Goal: Task Accomplishment & Management: Manage account settings

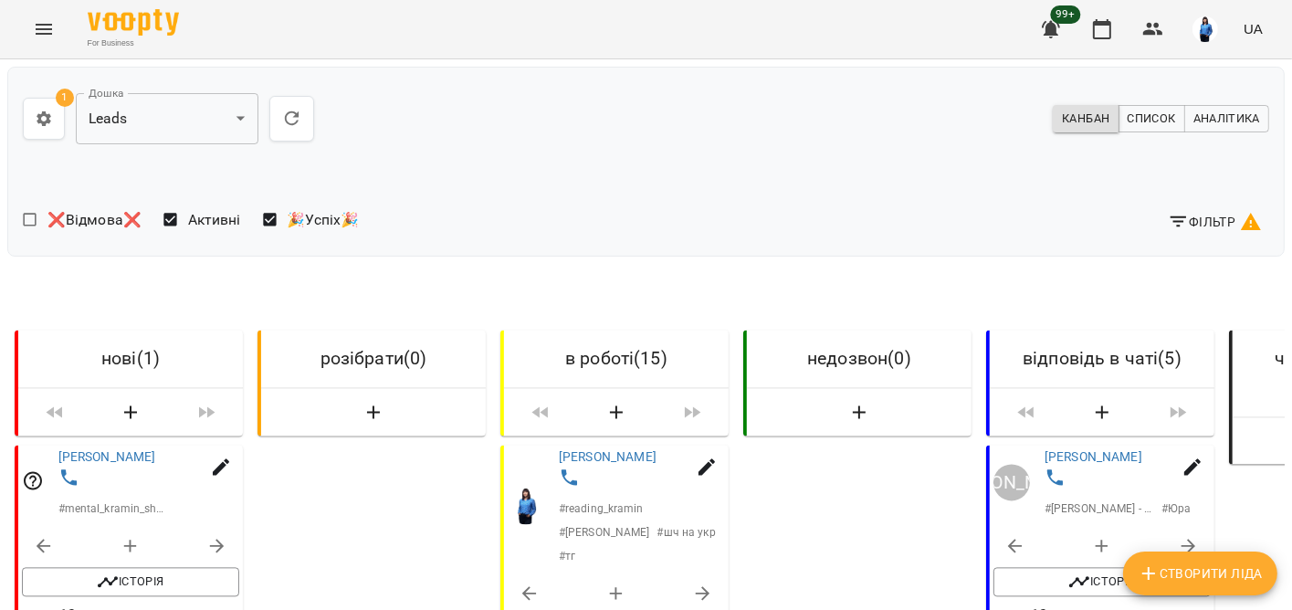
scroll to position [456, 0]
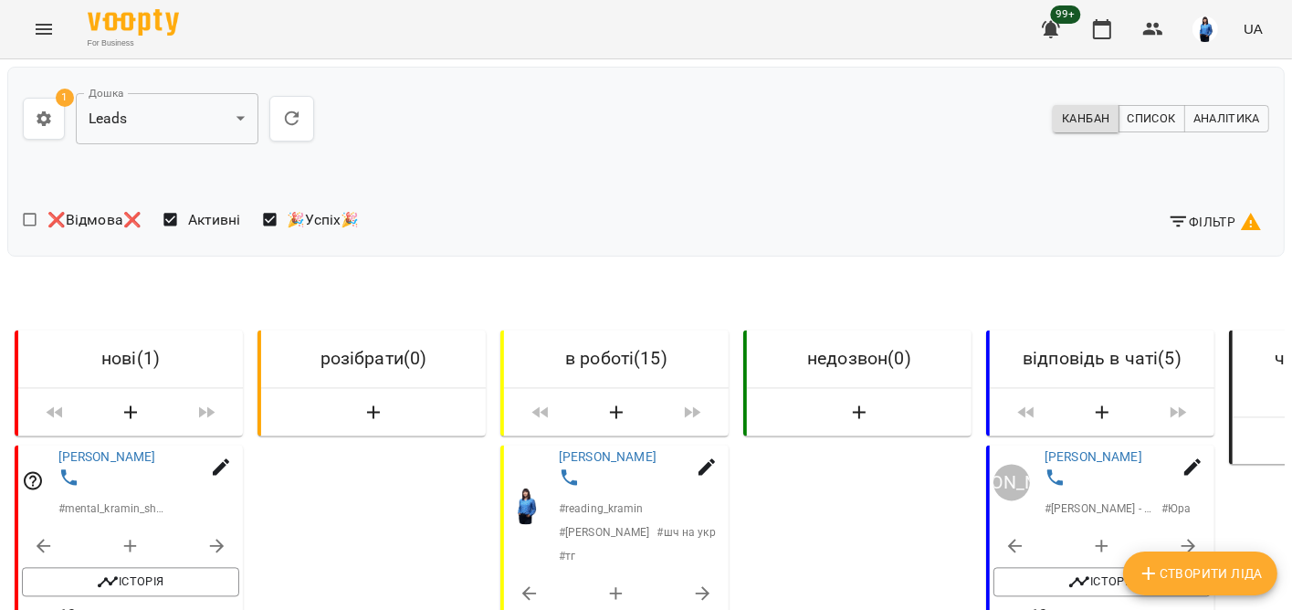
click at [1168, 219] on icon "button" at bounding box center [1179, 222] width 22 height 22
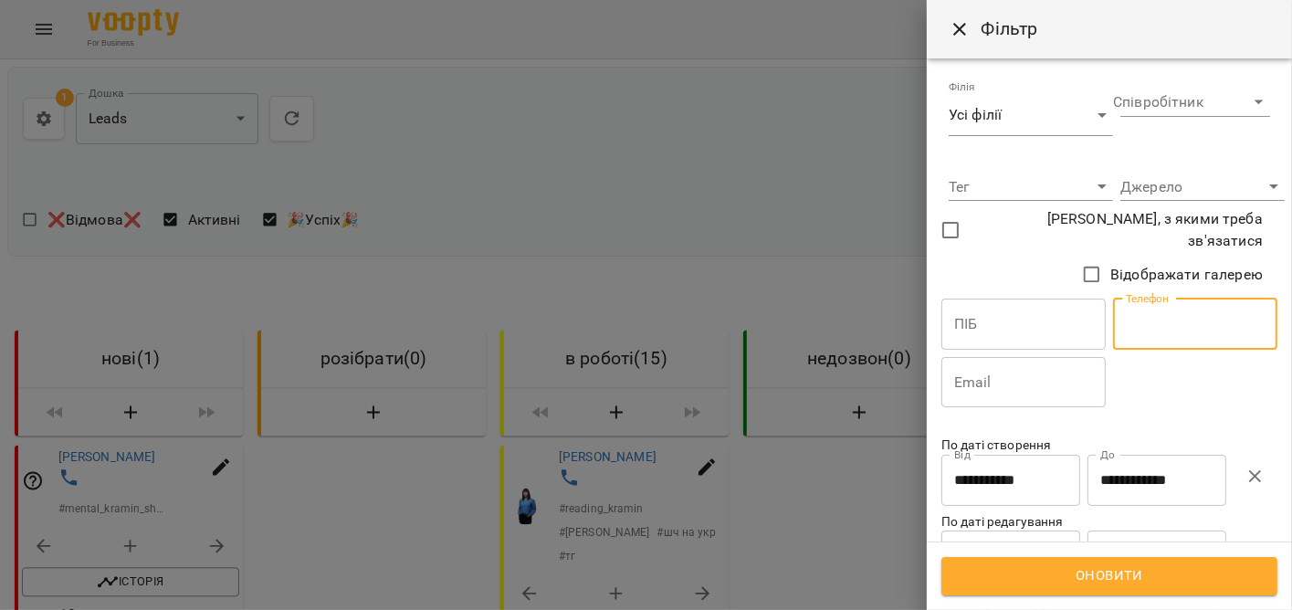
click at [1134, 314] on input "text" at bounding box center [1195, 324] width 164 height 51
paste input "**********"
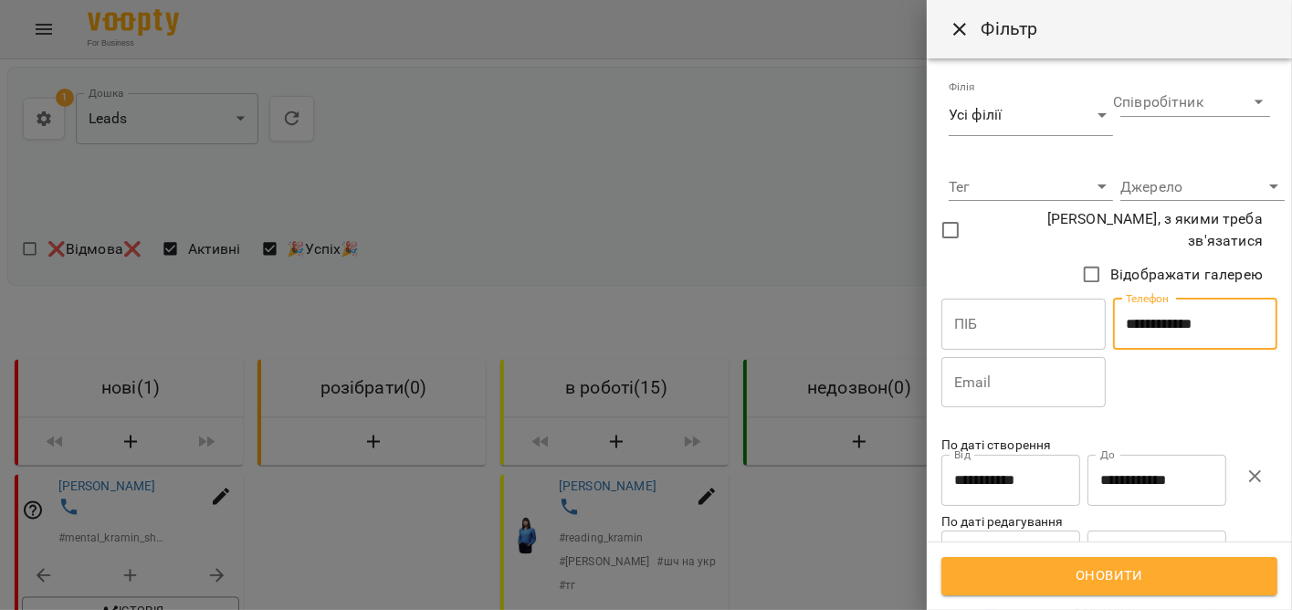
type input "**********"
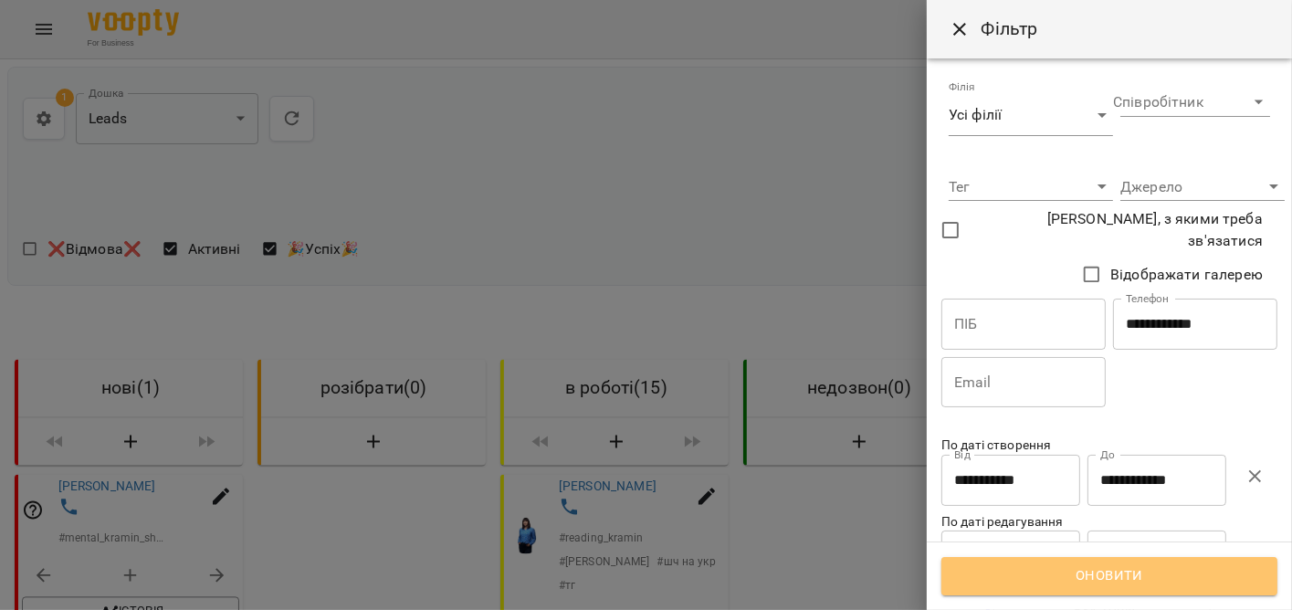
click at [1071, 561] on button "Оновити" at bounding box center [1109, 576] width 336 height 38
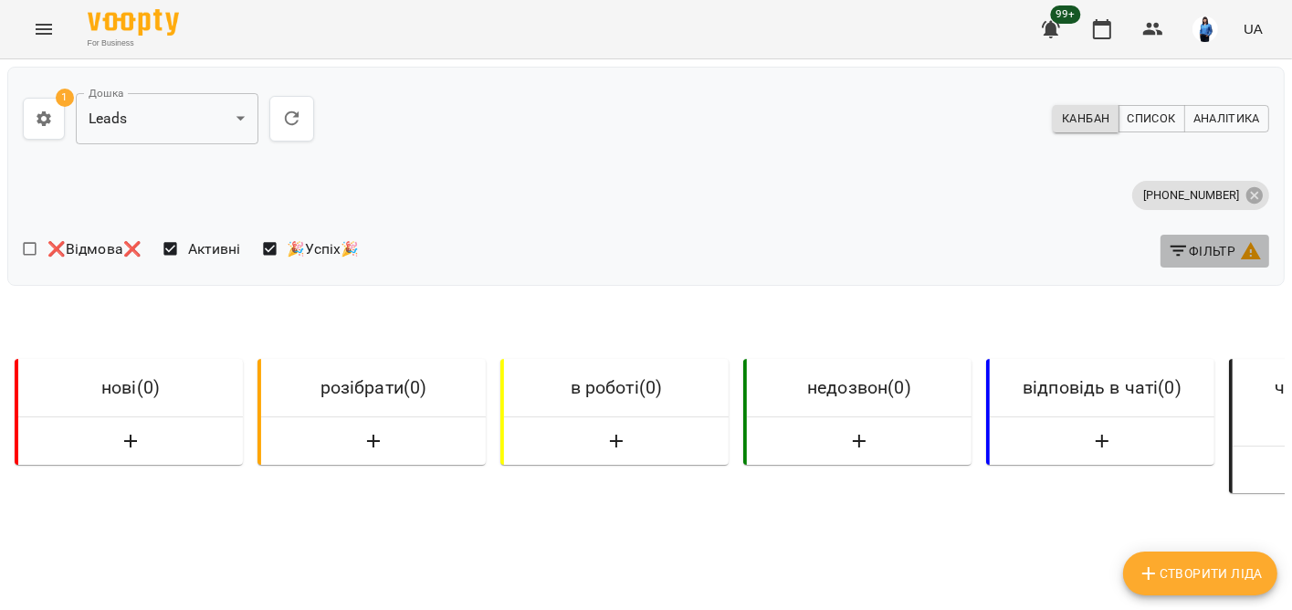
click at [1188, 257] on span "Фільтр" at bounding box center [1215, 251] width 94 height 22
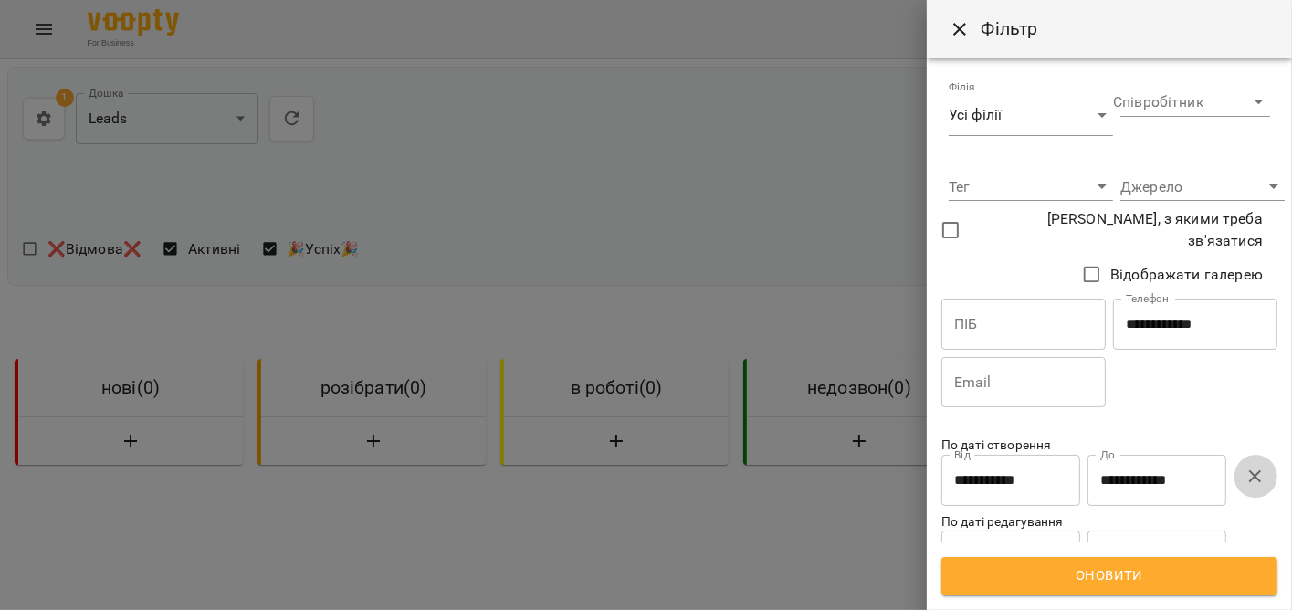
click at [1252, 476] on icon "button" at bounding box center [1255, 477] width 22 height 22
click at [540, 299] on div at bounding box center [646, 305] width 1292 height 610
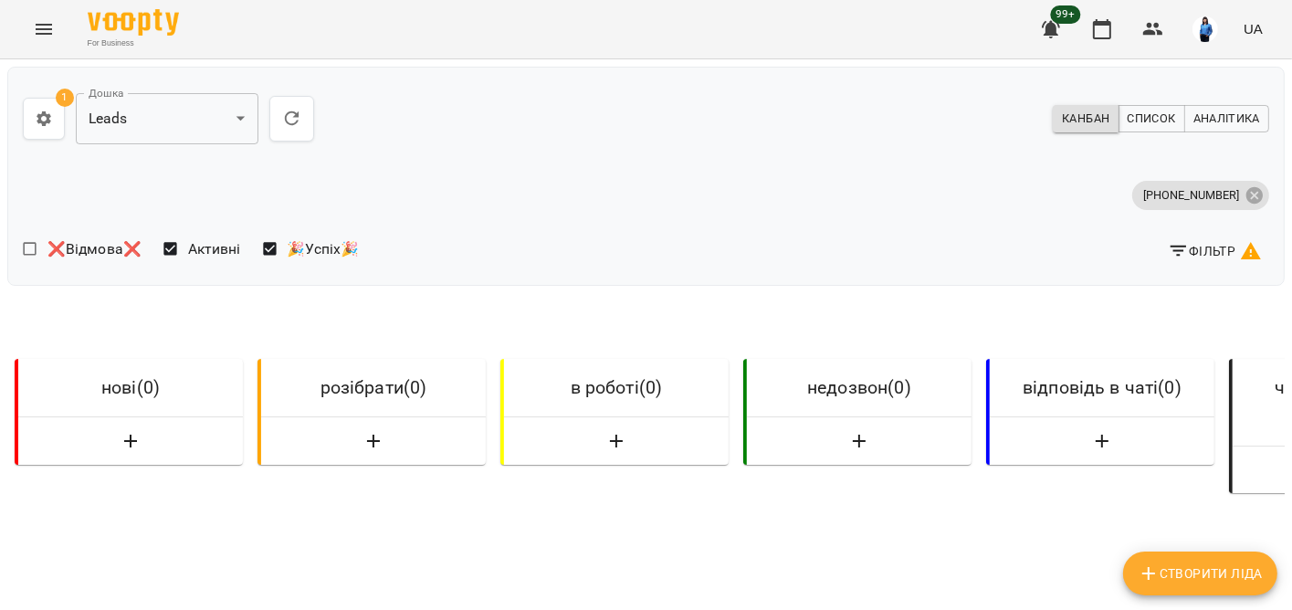
click at [1183, 244] on span "Фільтр" at bounding box center [1215, 251] width 94 height 22
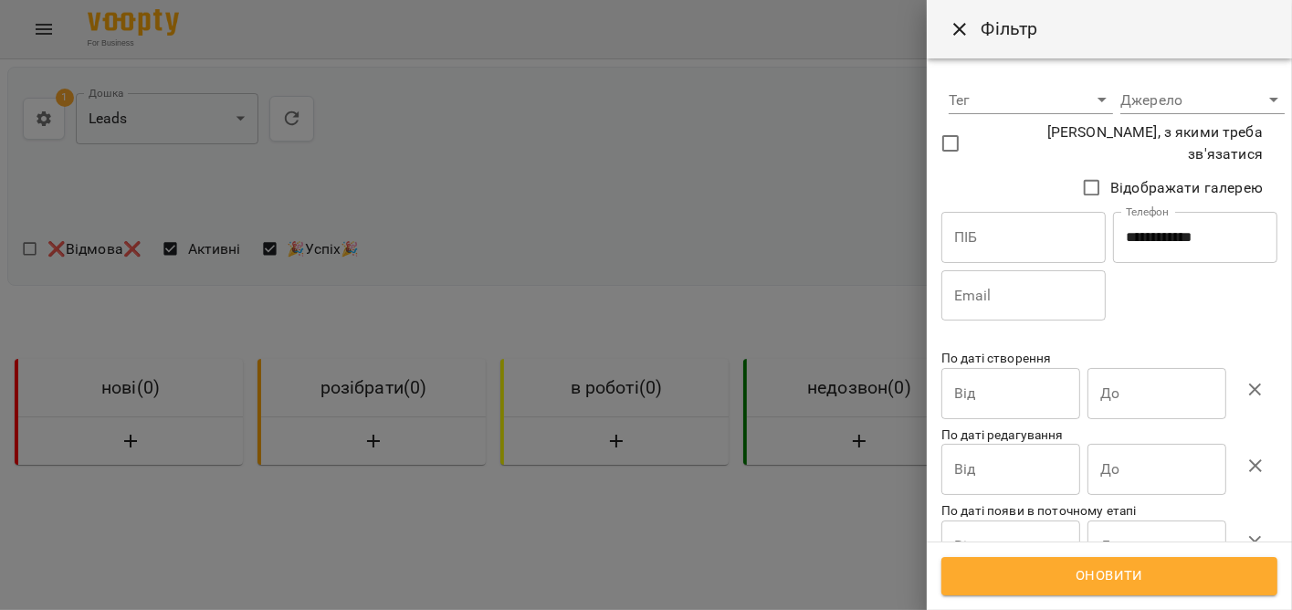
scroll to position [164, 0]
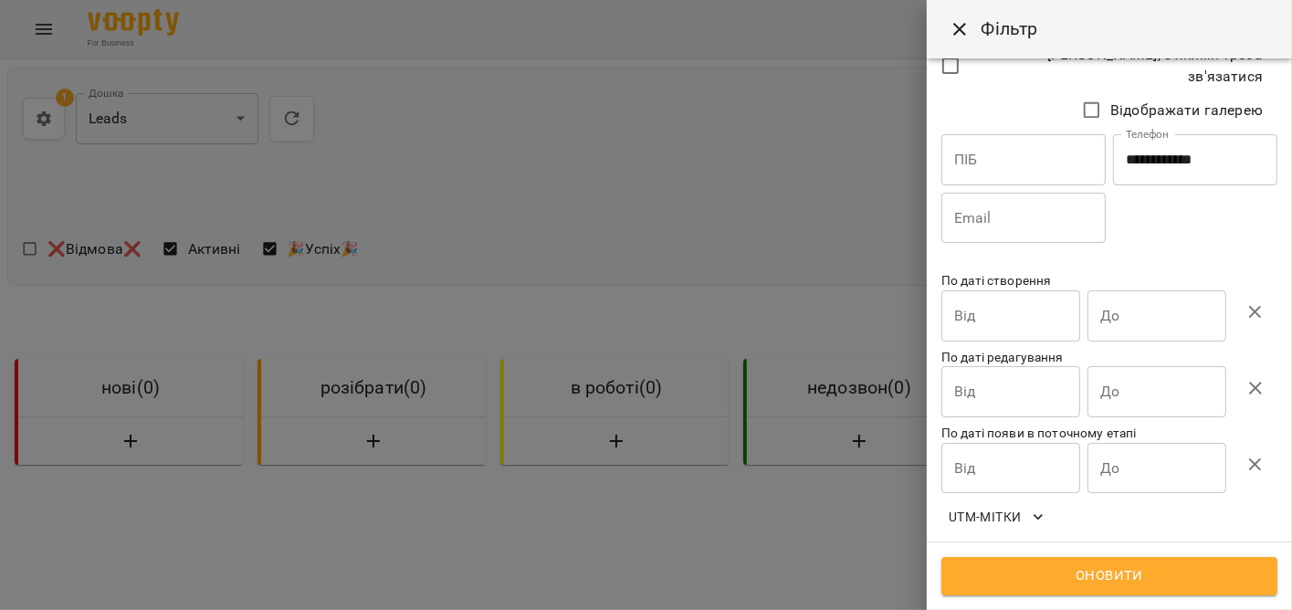
click at [608, 224] on div at bounding box center [646, 305] width 1292 height 610
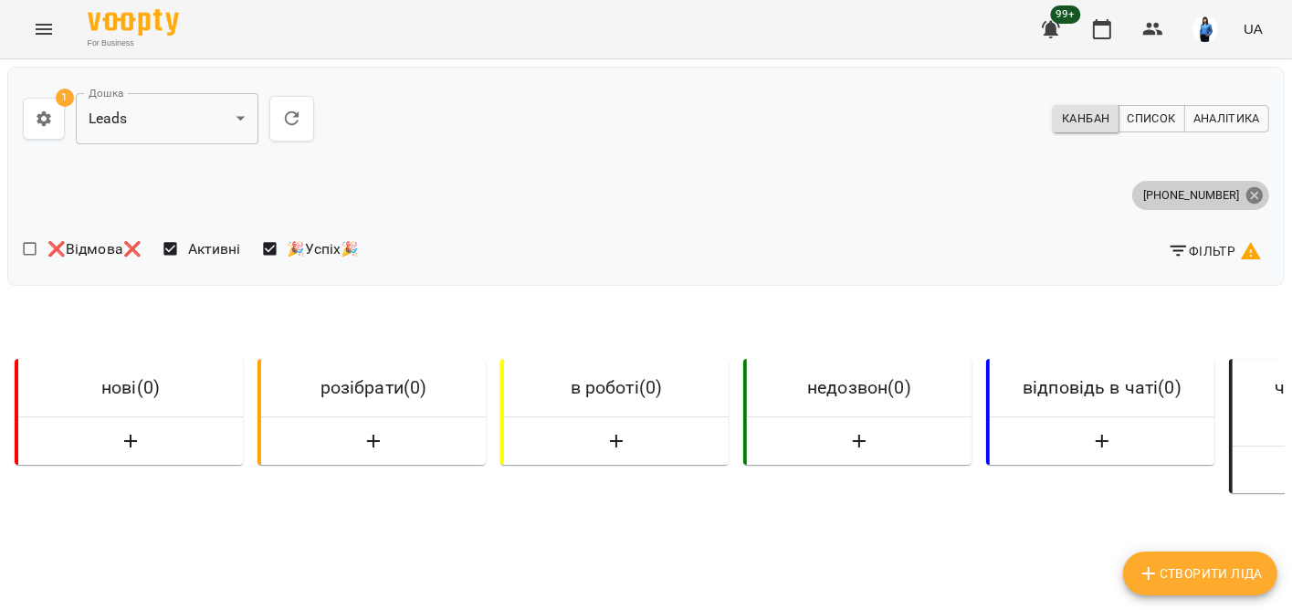
click at [1244, 194] on icon at bounding box center [1254, 195] width 20 height 20
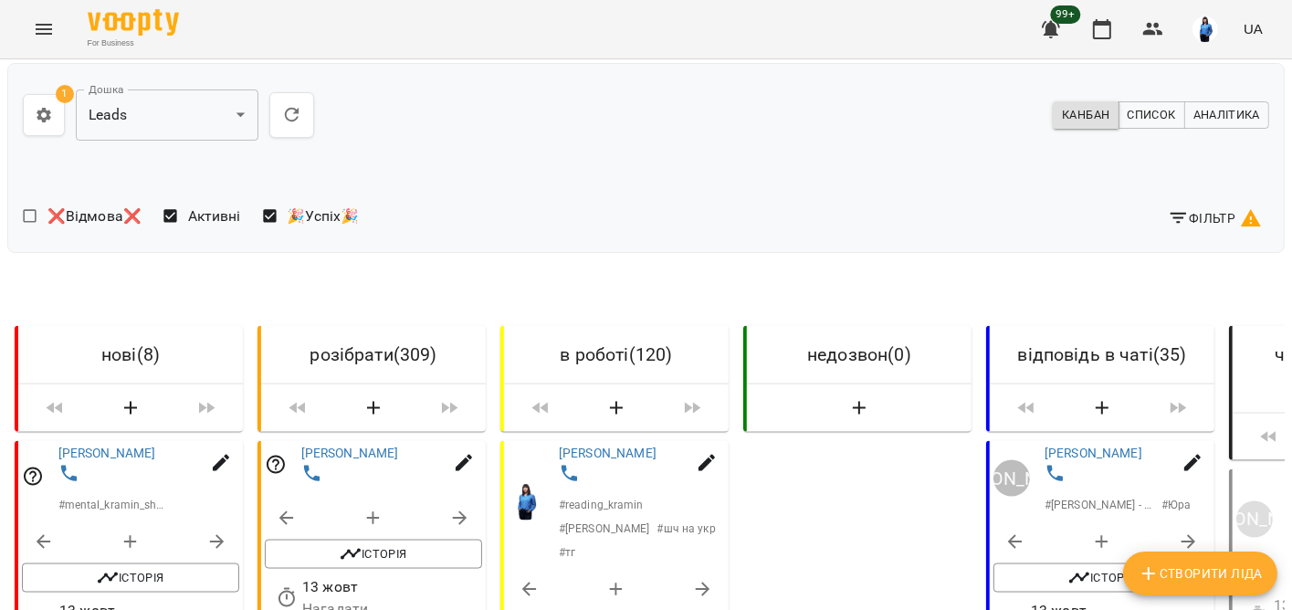
scroll to position [0, 0]
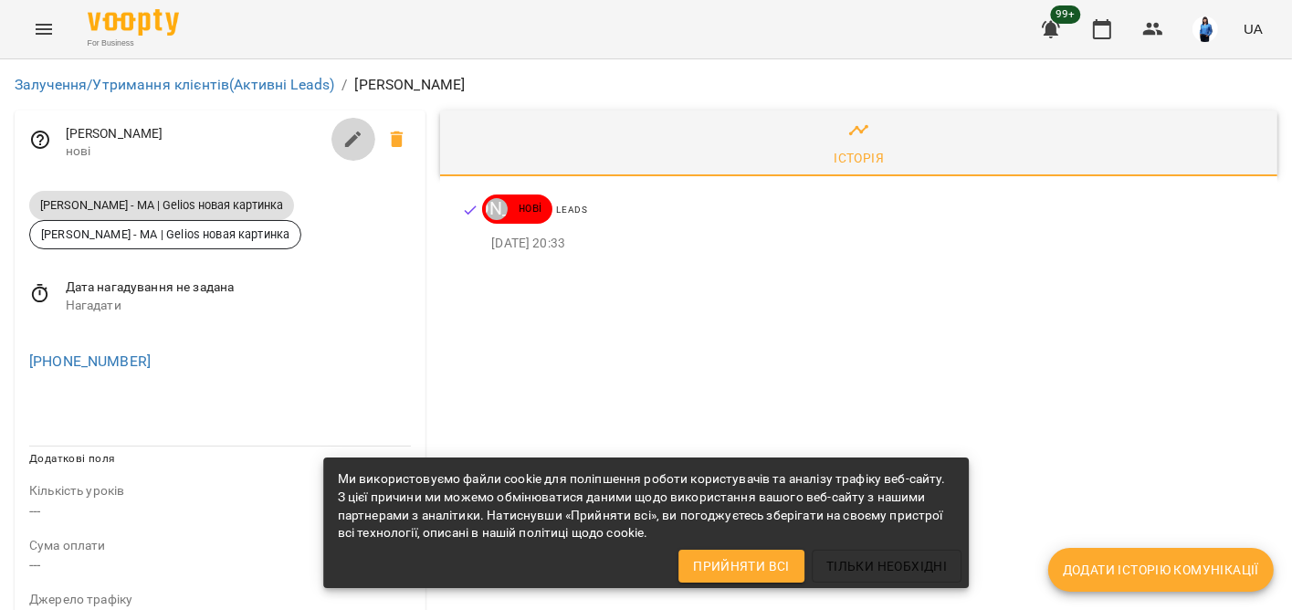
click at [347, 138] on icon "button" at bounding box center [353, 139] width 16 height 16
select select "**"
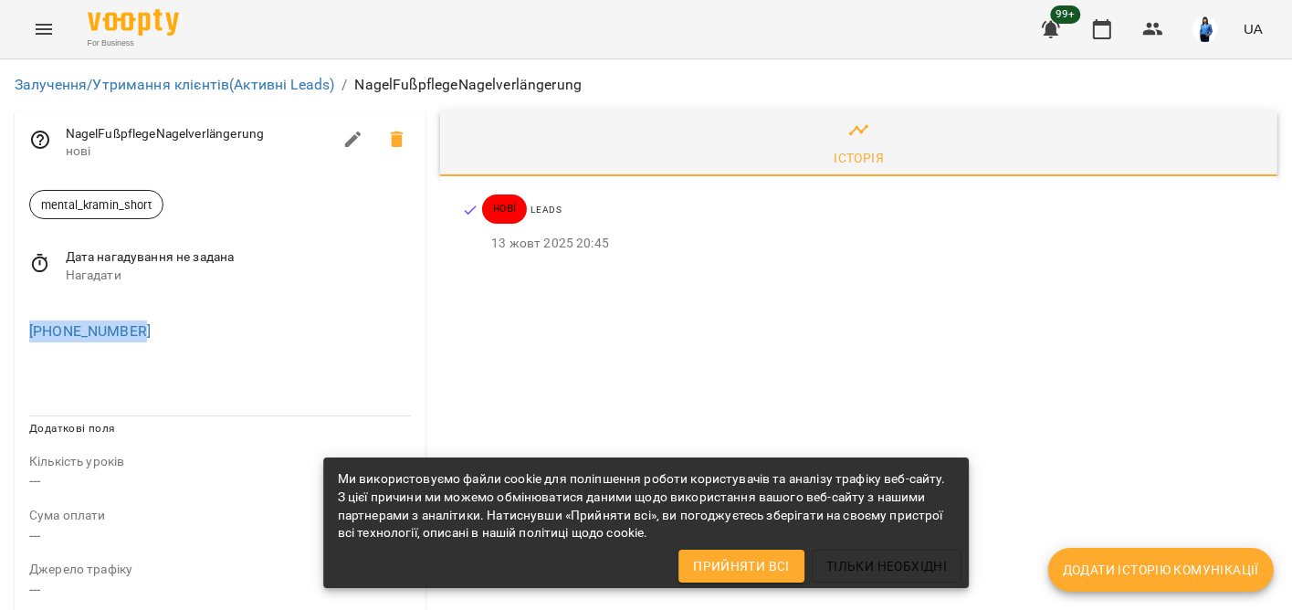
drag, startPoint x: 179, startPoint y: 339, endPoint x: 18, endPoint y: 336, distance: 160.7
click at [18, 336] on div "+380687816170" at bounding box center [220, 328] width 411 height 58
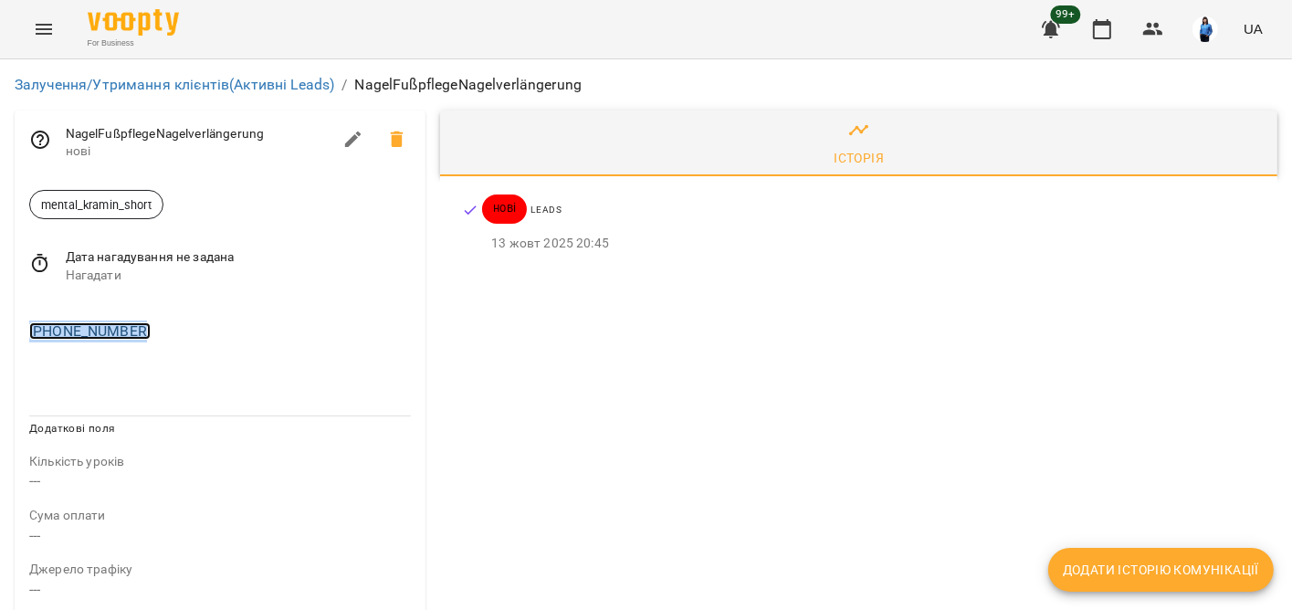
copy link "+380687816170"
click at [169, 302] on div "+380687816170" at bounding box center [220, 328] width 411 height 58
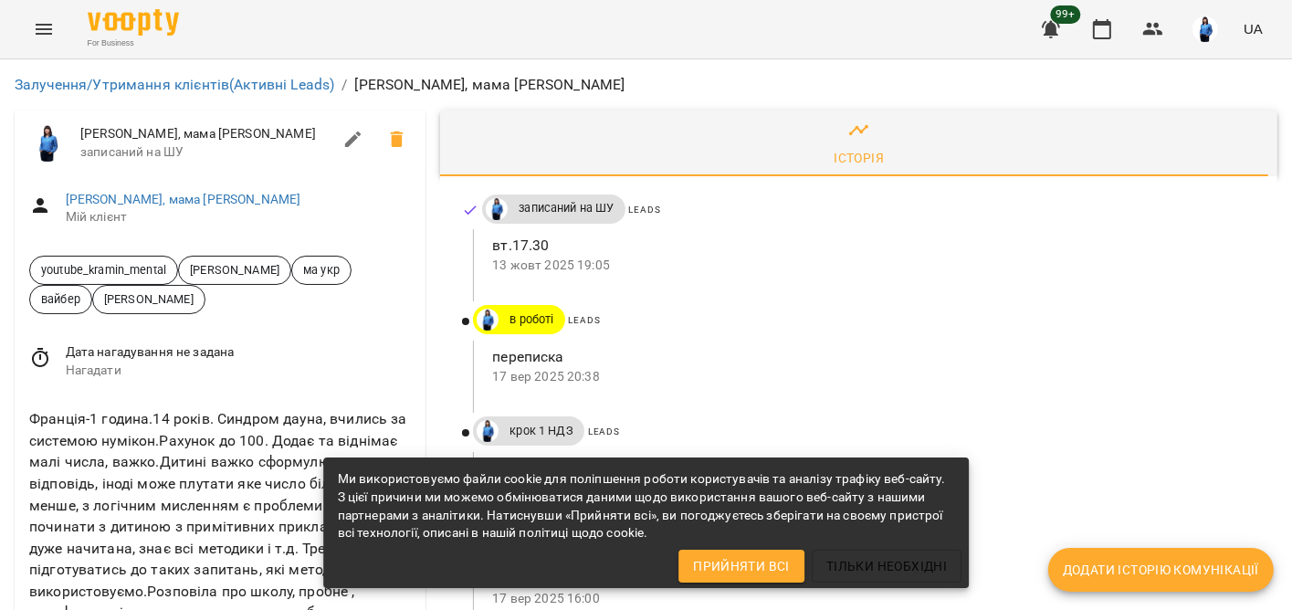
click at [144, 366] on span "Нагадати" at bounding box center [239, 370] width 346 height 18
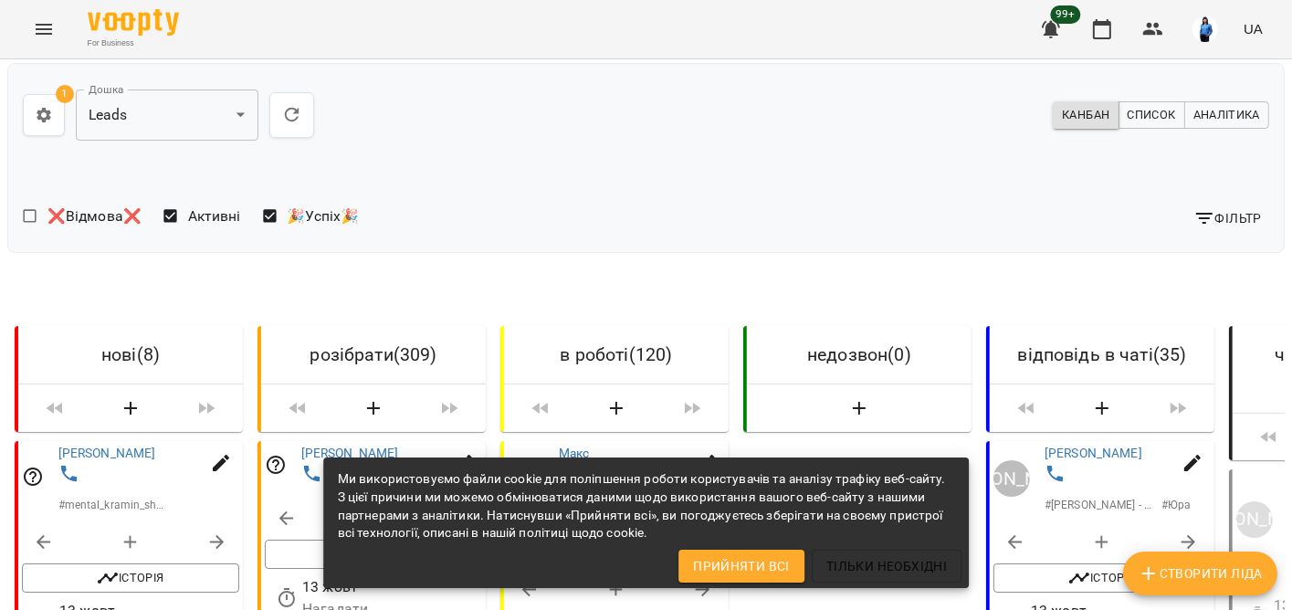
scroll to position [639, 0]
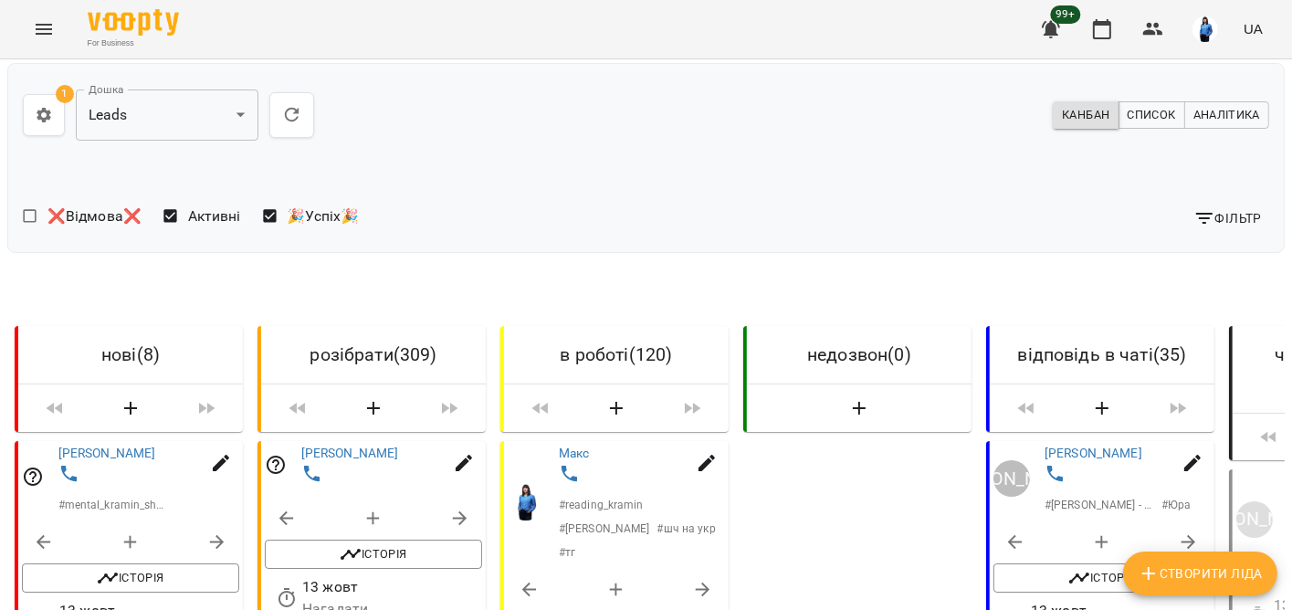
scroll to position [1917, 0]
drag, startPoint x: 76, startPoint y: 156, endPoint x: 62, endPoint y: 160, distance: 14.2
drag, startPoint x: 62, startPoint y: 160, endPoint x: 14, endPoint y: 167, distance: 48.9
drag, startPoint x: 91, startPoint y: 171, endPoint x: 71, endPoint y: 158, distance: 23.8
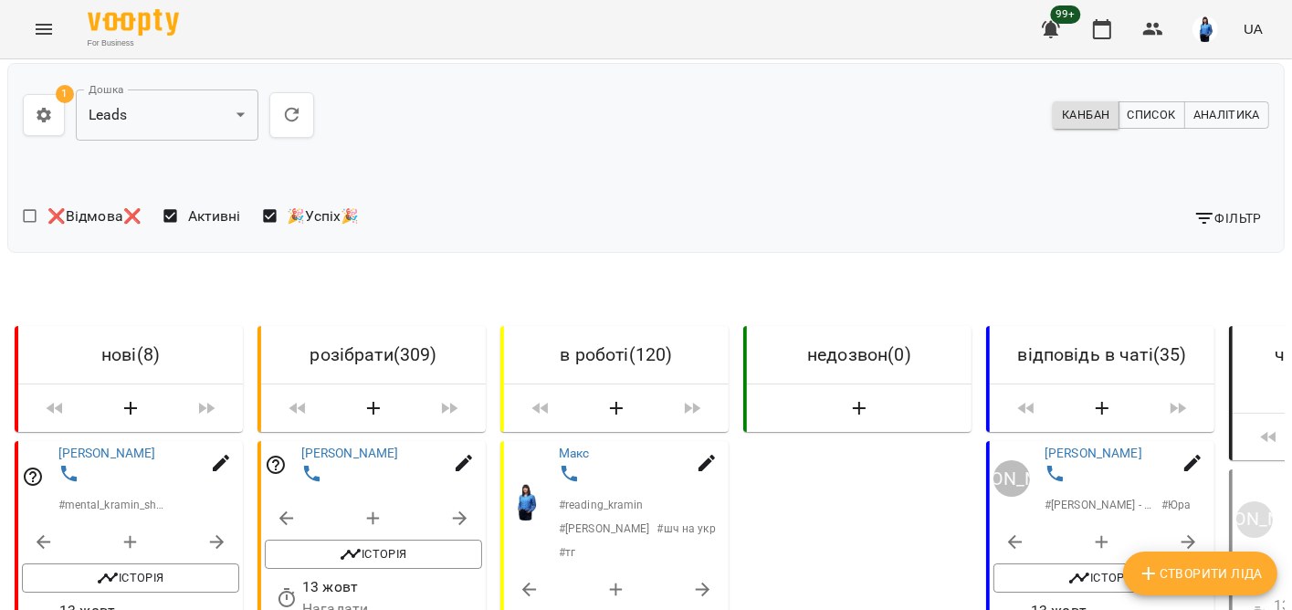
drag, startPoint x: 71, startPoint y: 158, endPoint x: 23, endPoint y: 171, distance: 50.0
drag, startPoint x: 91, startPoint y: 171, endPoint x: 103, endPoint y: 167, distance: 12.4
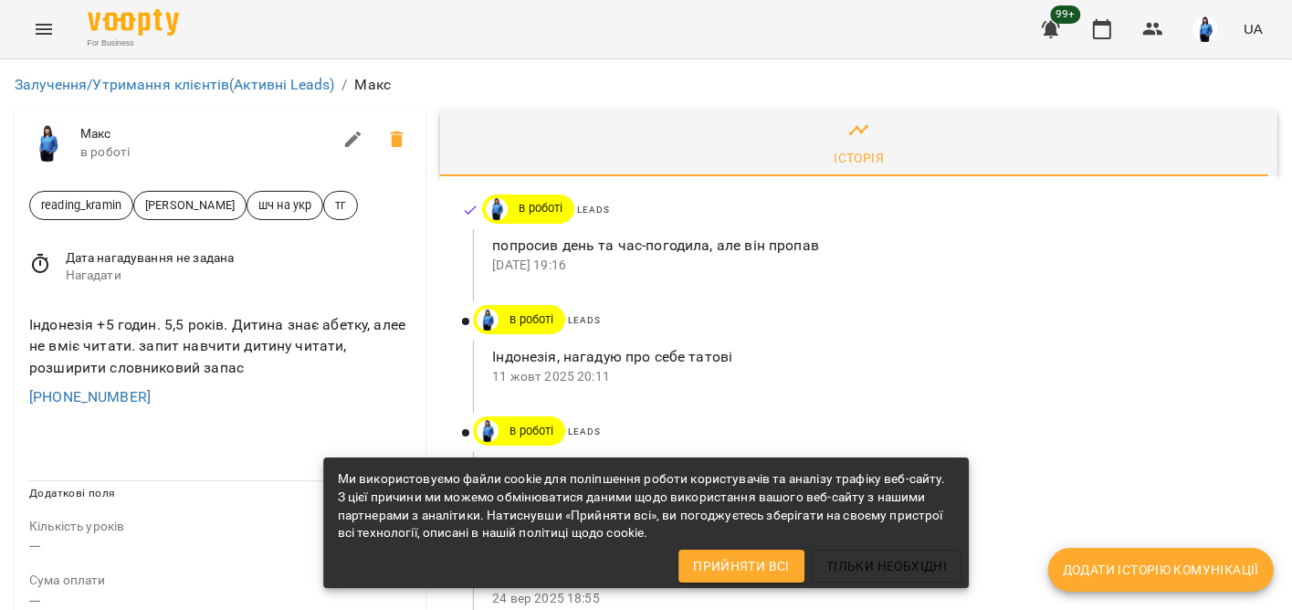
click at [47, 435] on div at bounding box center [220, 444] width 411 height 44
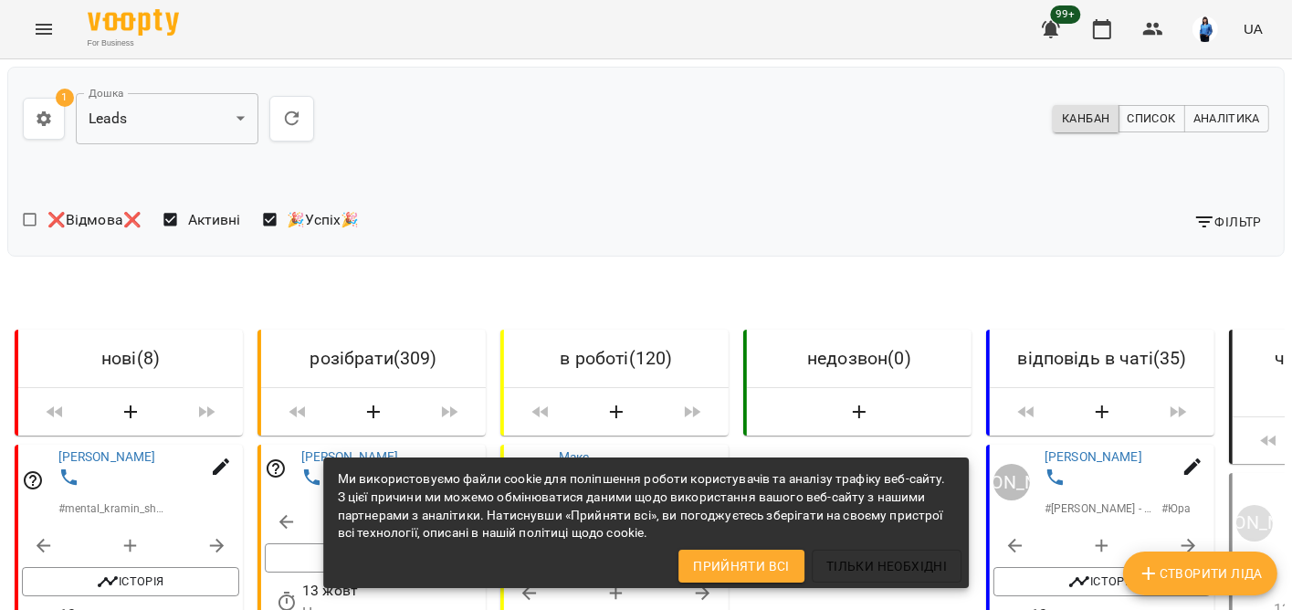
click at [654, 247] on div "❌Відмова❌ Активні 🎉Успіх🎉 Фільтр" at bounding box center [646, 222] width 1261 height 54
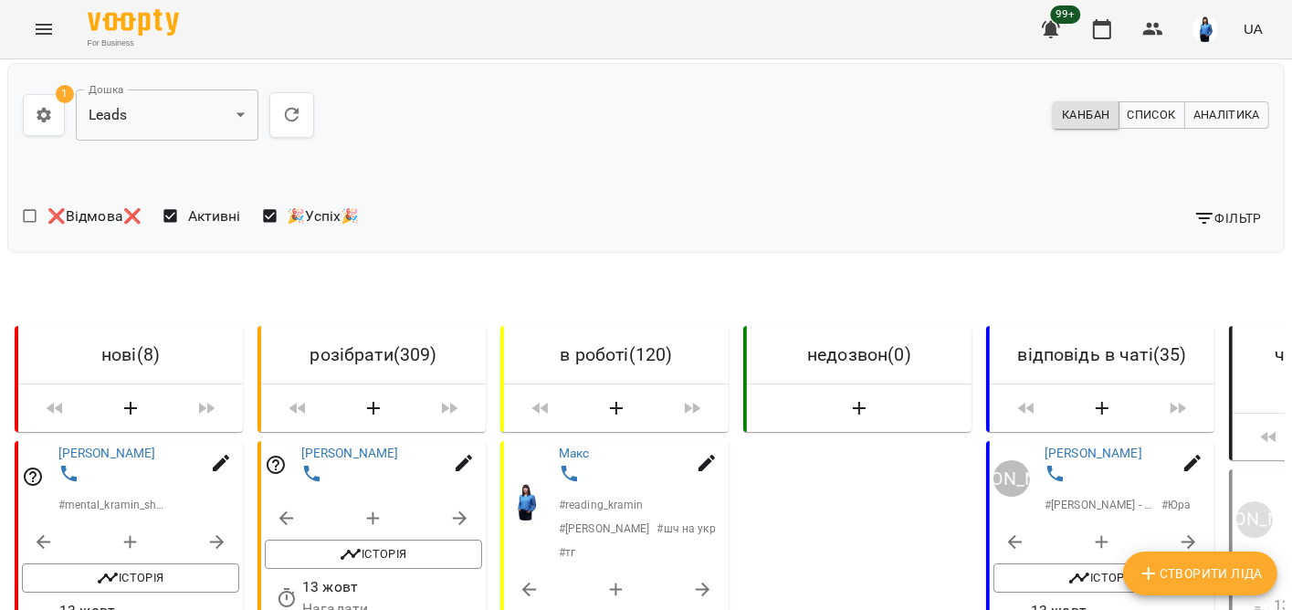
scroll to position [183, 0]
